Goal: Contribute content

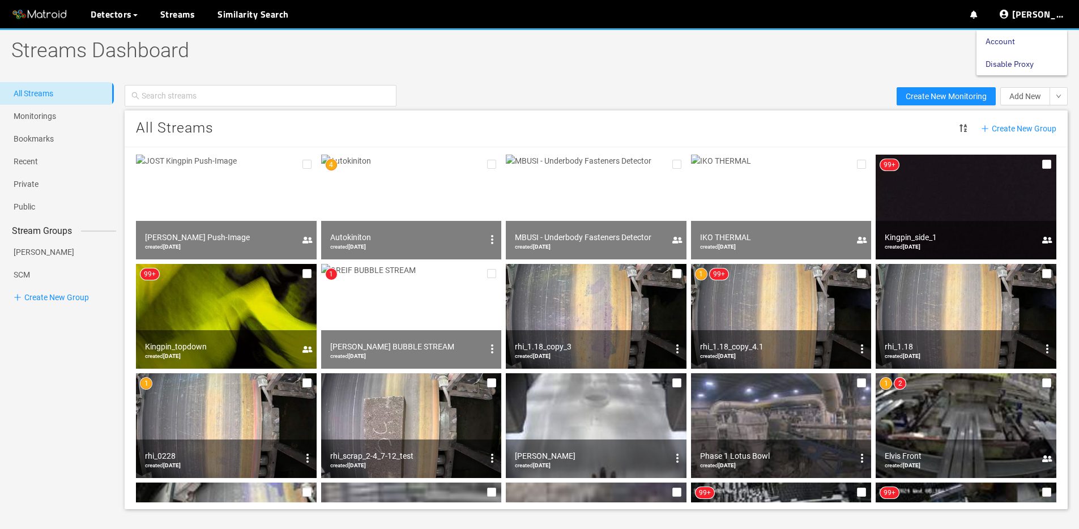
click at [1030, 61] on link "Disable Proxy" at bounding box center [1010, 64] width 48 height 23
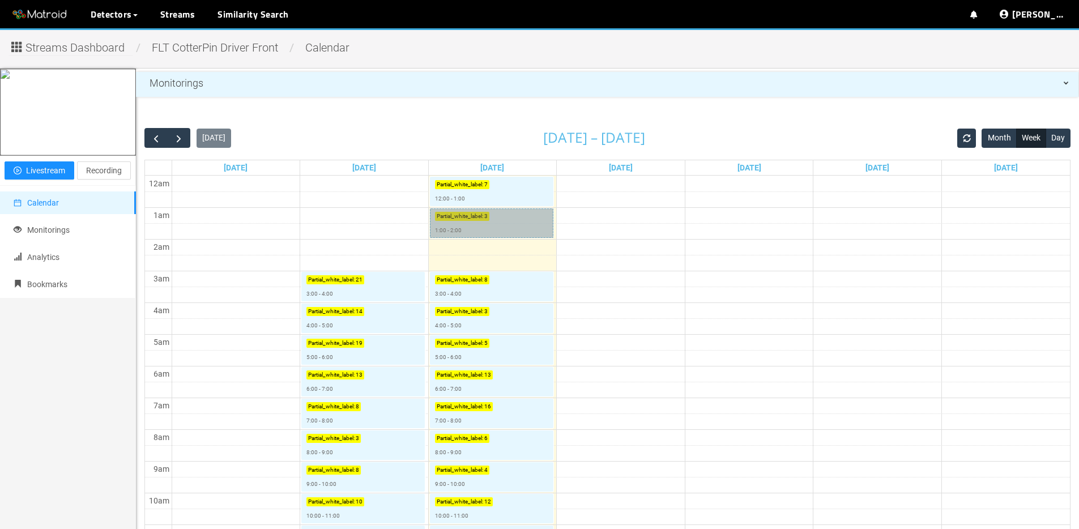
click at [477, 227] on link "Partial_white_label : 3 1:00 - 2:00" at bounding box center [491, 222] width 123 height 29
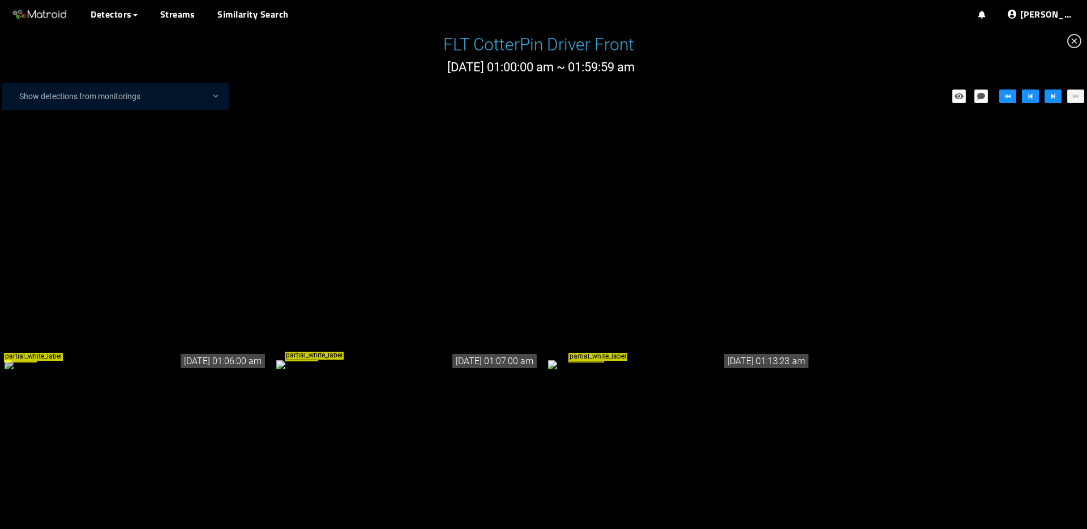
click at [430, 358] on div "partial_white_label" at bounding box center [407, 364] width 263 height 12
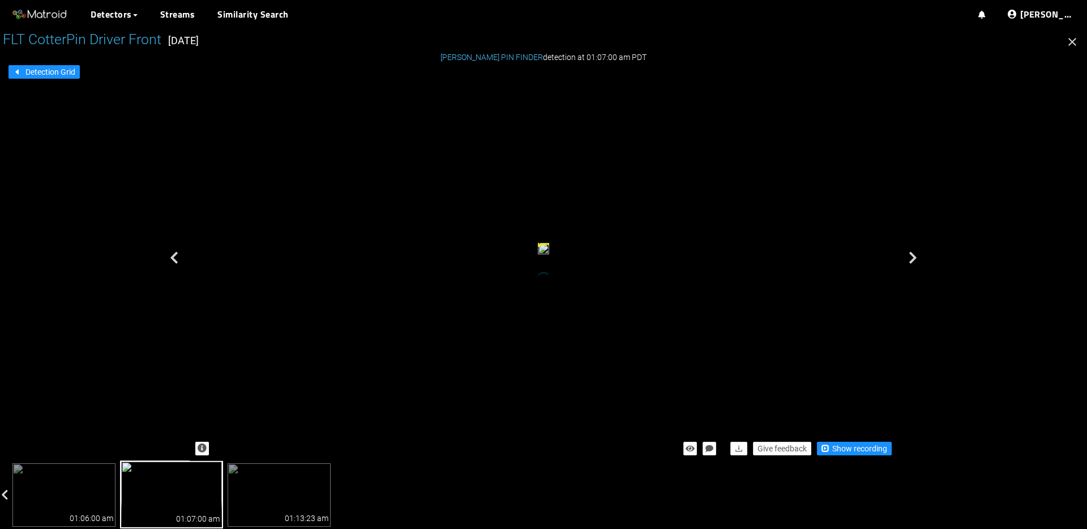
click at [844, 457] on div "Give feedback Show recording" at bounding box center [544, 448] width 708 height 25
click at [843, 452] on span "Show recording" at bounding box center [860, 448] width 55 height 12
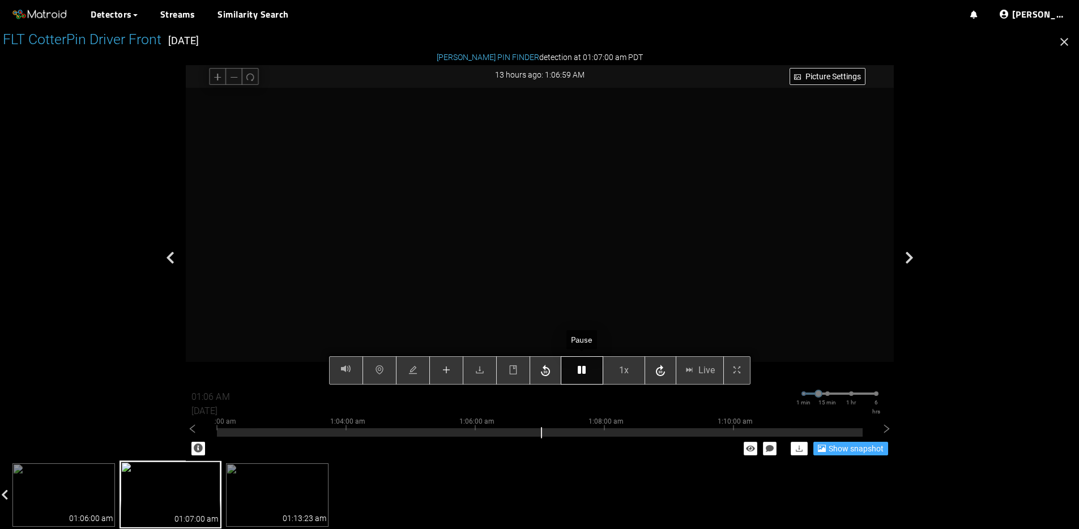
type input "01:07 AM"
click at [578, 372] on icon "button" at bounding box center [582, 369] width 8 height 9
click at [447, 372] on icon "plus" at bounding box center [446, 369] width 9 height 9
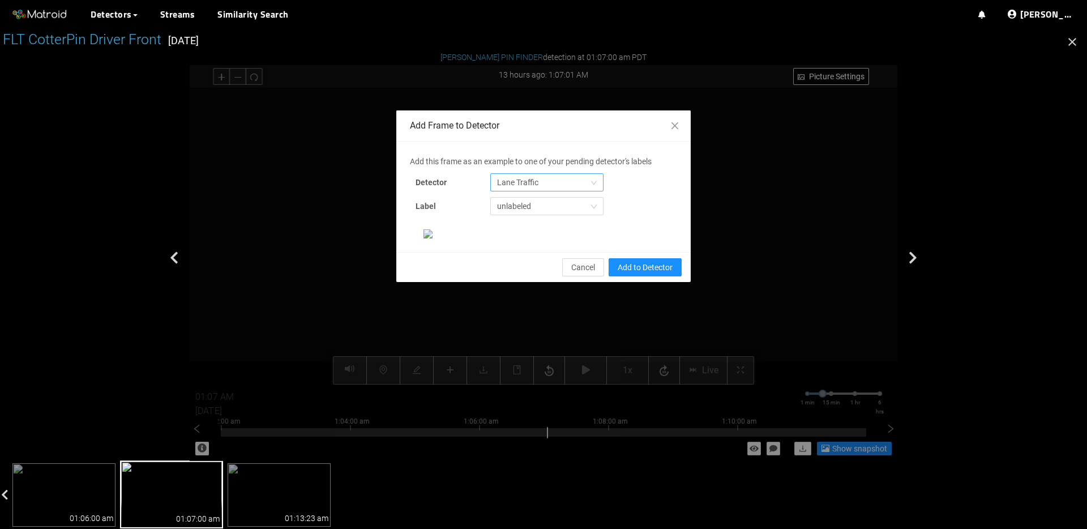
click at [517, 182] on span "Lane Traffic" at bounding box center [547, 182] width 100 height 17
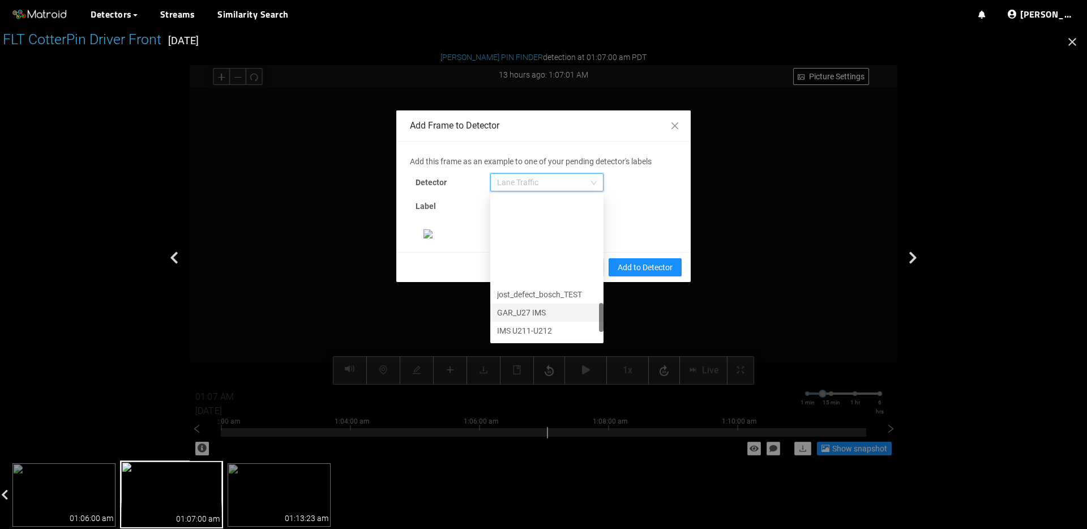
scroll to position [580, 0]
click at [518, 328] on div "[PERSON_NAME] Pin" at bounding box center [547, 332] width 100 height 12
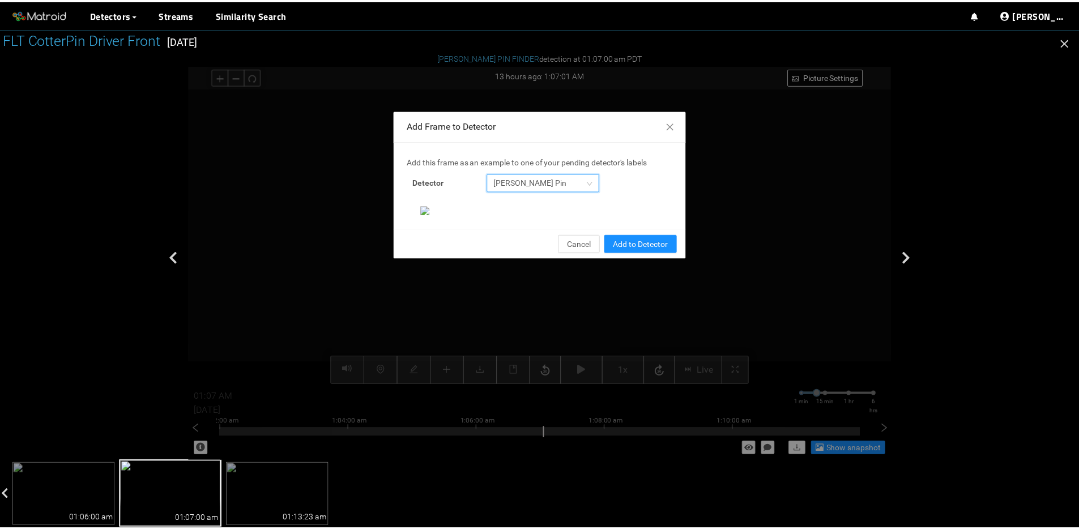
scroll to position [229, 0]
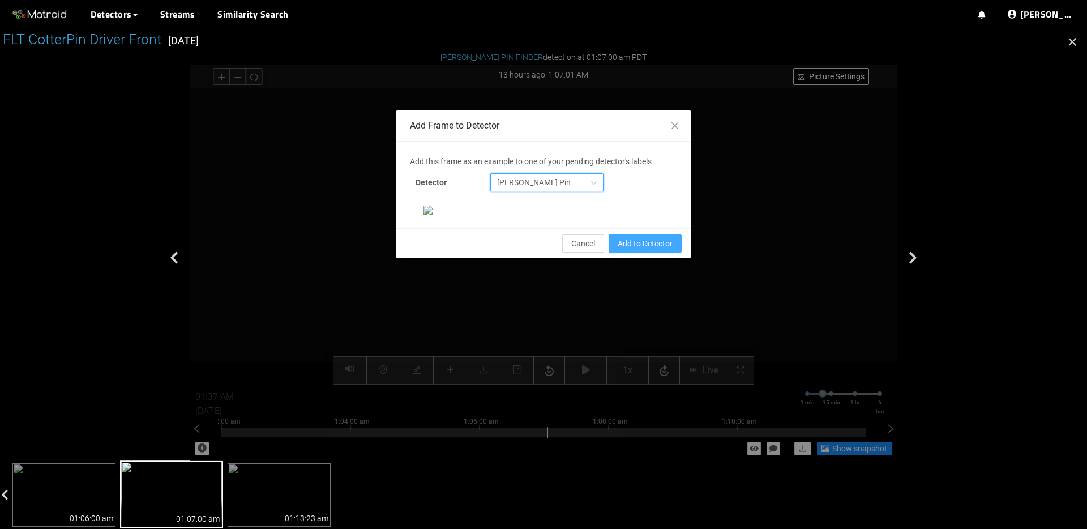
click at [624, 250] on span "Add to Detector" at bounding box center [645, 243] width 55 height 12
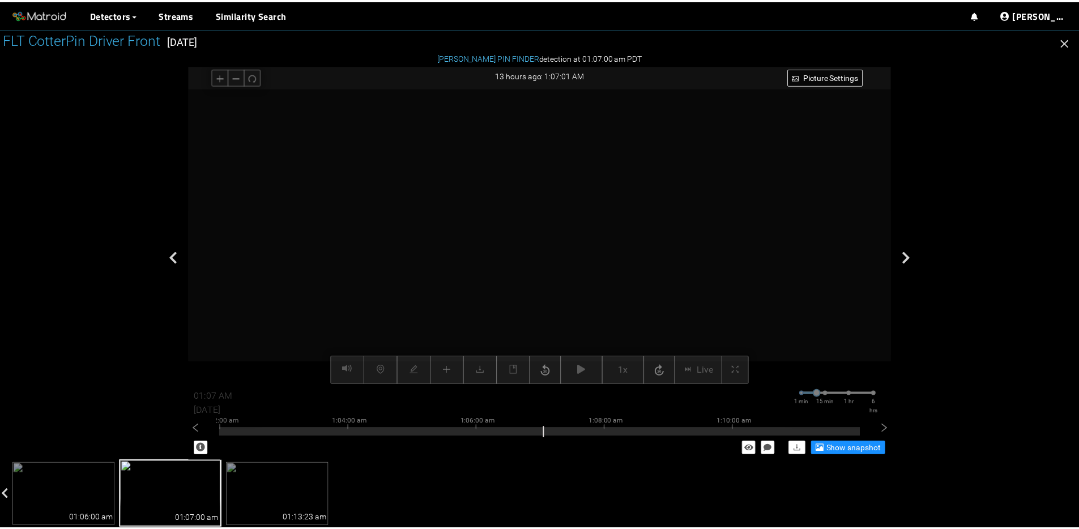
scroll to position [173, 0]
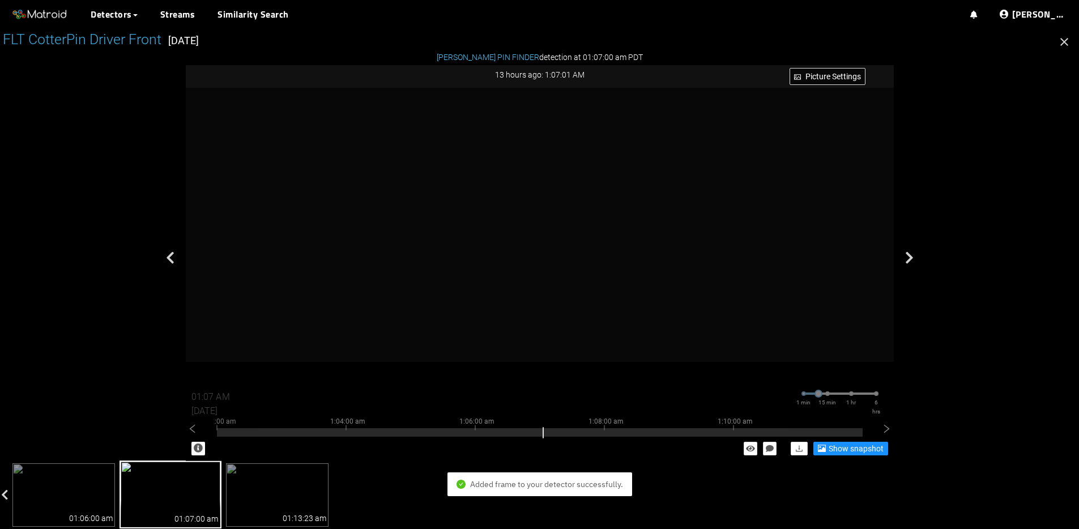
click at [1059, 43] on icon "button" at bounding box center [1064, 42] width 14 height 14
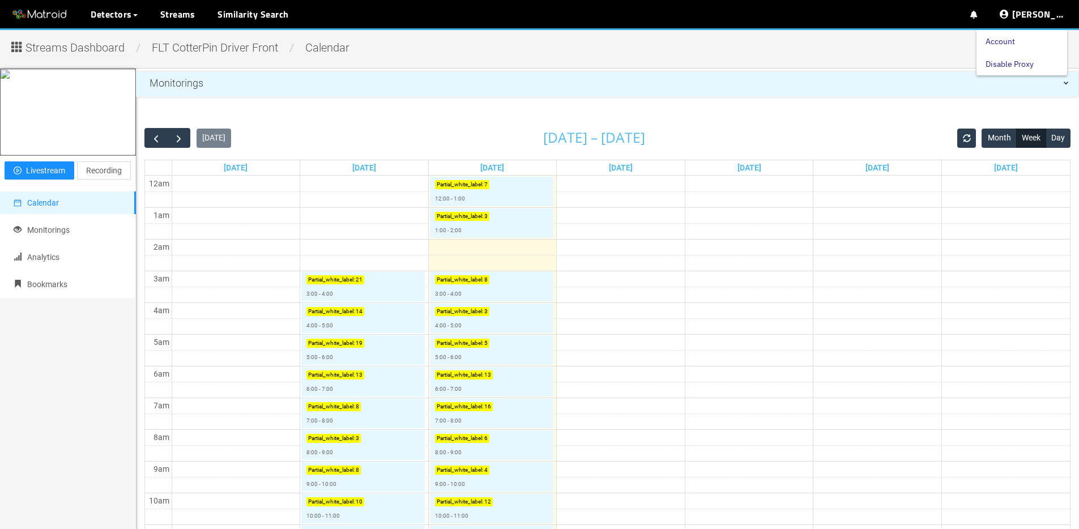
click at [1018, 62] on link "Disable Proxy" at bounding box center [1010, 64] width 48 height 23
